Goal: Find specific page/section: Find specific page/section

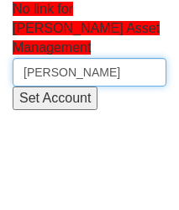
click at [69, 58] on input "John Gra" at bounding box center [90, 72] width 154 height 29
click at [35, 58] on input "John Gra" at bounding box center [90, 72] width 154 height 29
paste input "GC26"
type input "JGC26"
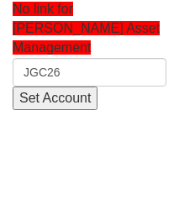
type input "JGC26"
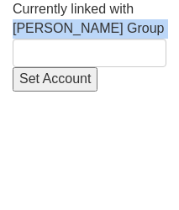
drag, startPoint x: 115, startPoint y: 28, endPoint x: 26, endPoint y: 30, distance: 89.3
click at [26, 30] on div "Currently linked with Graham Group Set Account" at bounding box center [90, 46] width 154 height 92
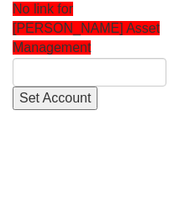
click at [63, 58] on input "text" at bounding box center [90, 72] width 154 height 29
type input "[PERSON_NAME] Group"
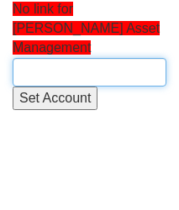
click at [63, 58] on input "text" at bounding box center [90, 72] width 154 height 29
paste input "[PERSON_NAME] Group"
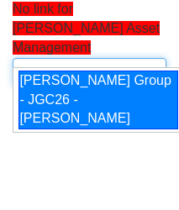
click at [64, 103] on div "[PERSON_NAME] Group - JGC26 - [PERSON_NAME]" at bounding box center [99, 101] width 160 height 60
type input "[PERSON_NAME] Group - JGC26 - [PERSON_NAME]"
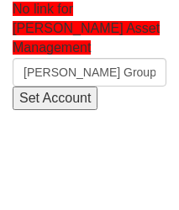
click at [59, 87] on input "Set Account" at bounding box center [55, 99] width 85 height 24
